Goal: Obtain resource: Download file/media

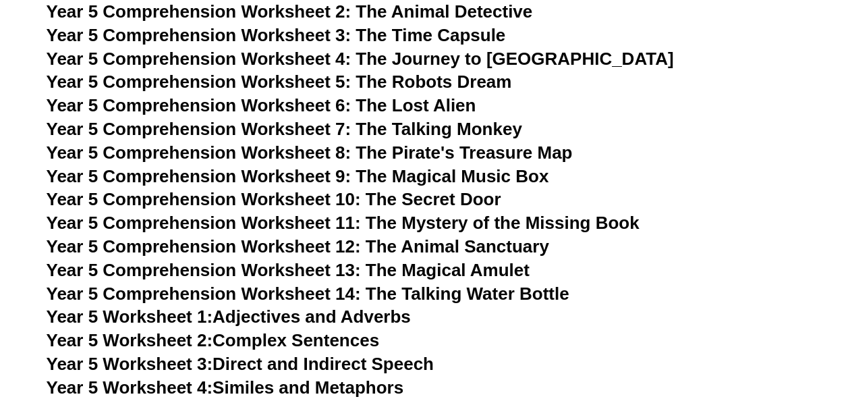
scroll to position [6454, 0]
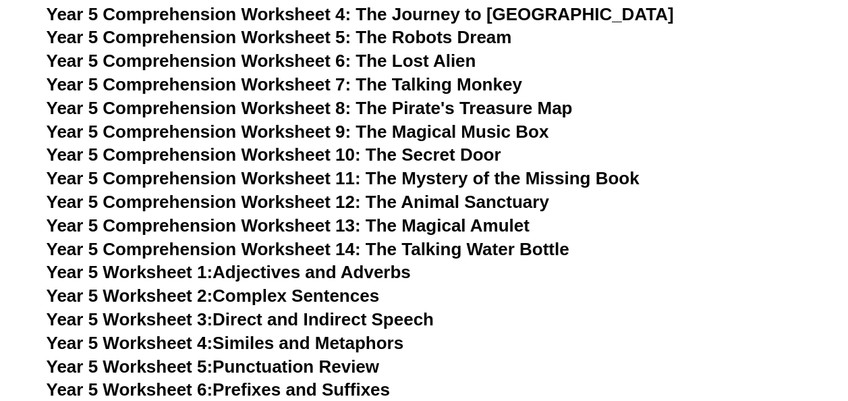
click at [414, 58] on span "Year 5 Comprehension Worksheet 6: The Lost Alien" at bounding box center [262, 61] width 430 height 20
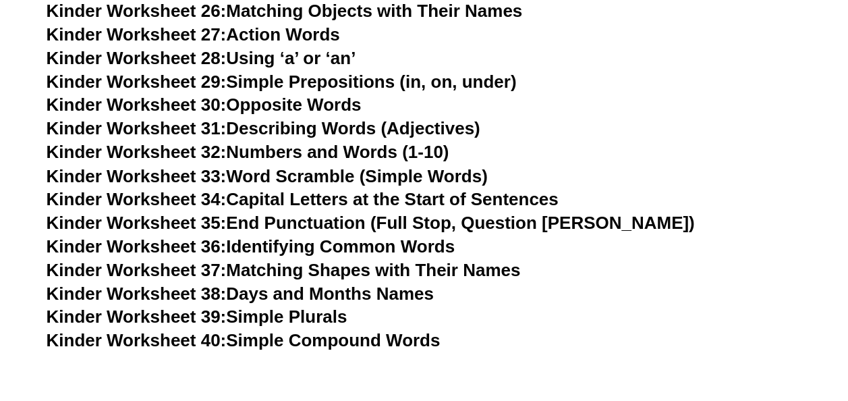
scroll to position [1078, 0]
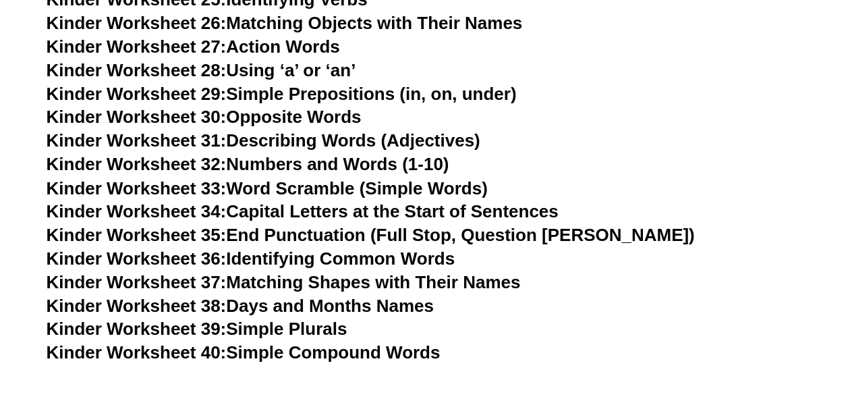
click at [429, 260] on link "Kinder Worksheet 36: Identifying Common Words" at bounding box center [251, 258] width 408 height 20
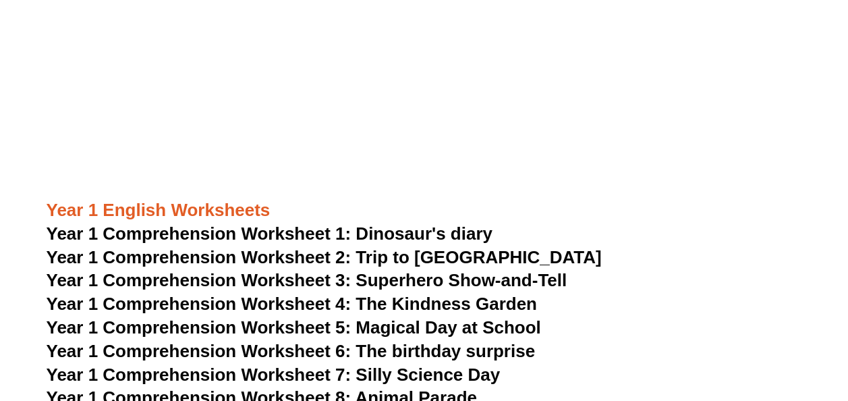
scroll to position [1437, 0]
